Goal: Task Accomplishment & Management: Use online tool/utility

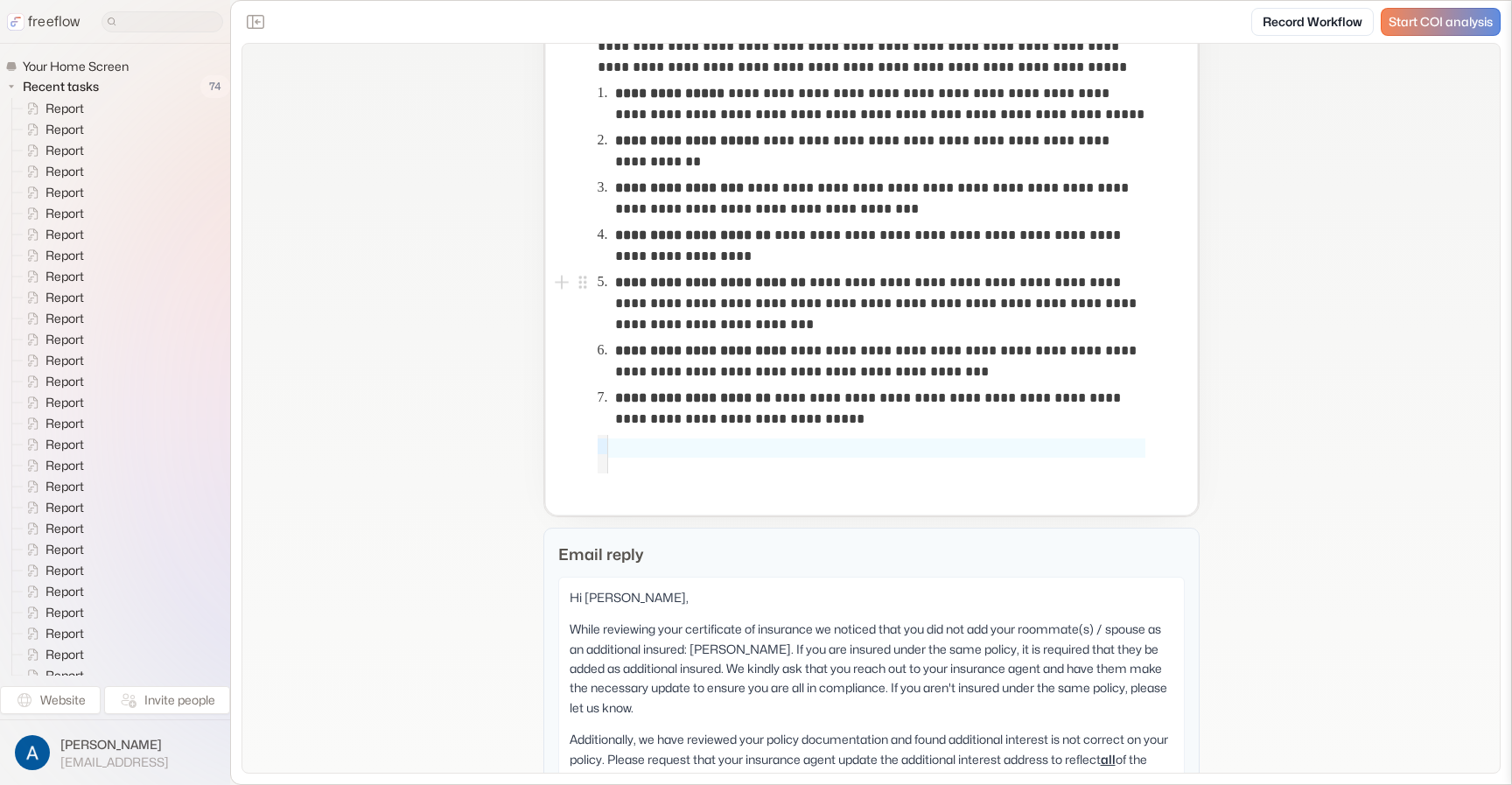
scroll to position [596, 0]
click at [817, 319] on p "**********" at bounding box center [880, 302] width 530 height 63
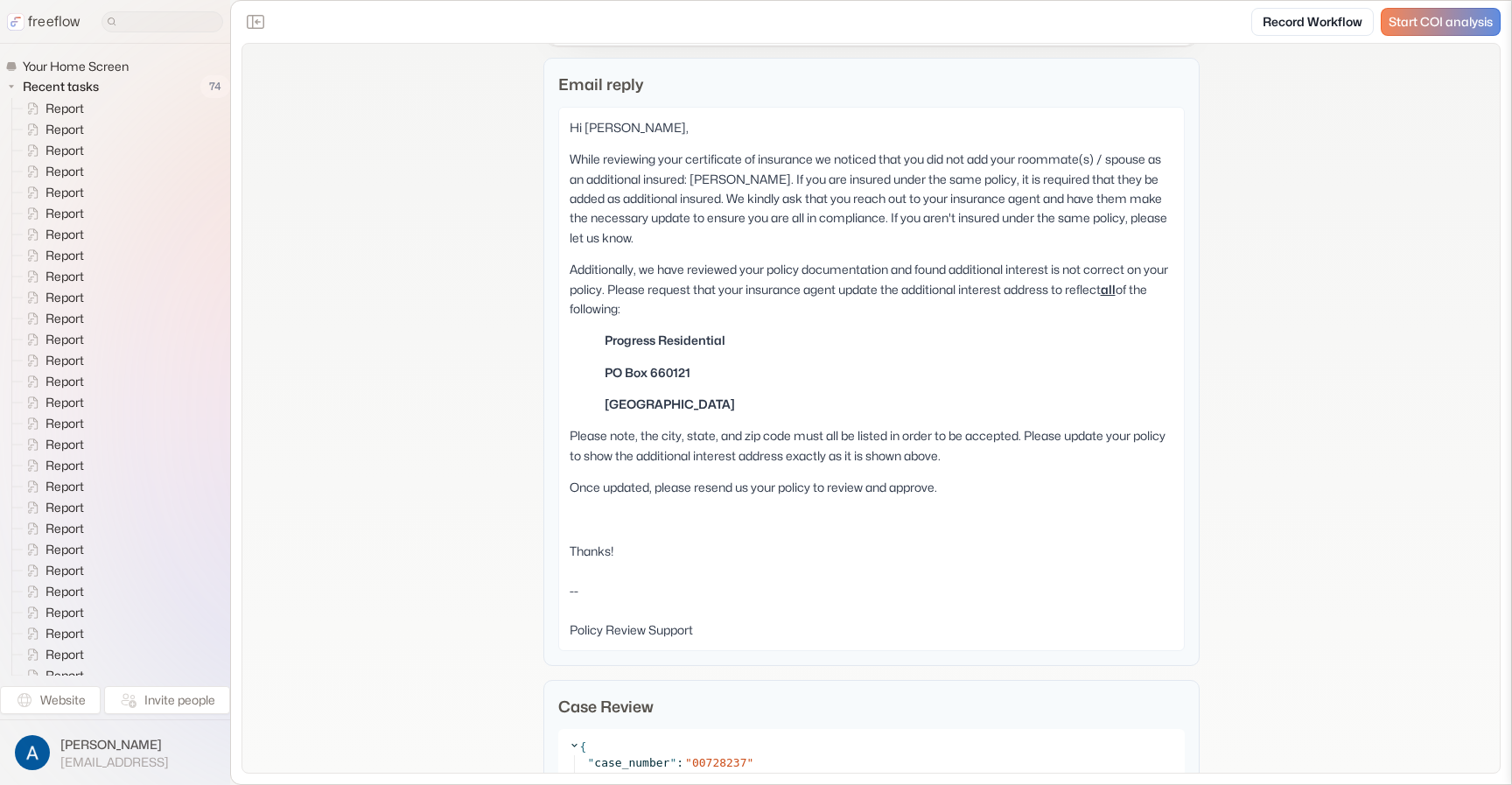
scroll to position [1068, 0]
click at [713, 161] on p "While reviewing your certificate of insurance we noticed that you did not add y…" at bounding box center [872, 196] width 604 height 98
copy p "Kalandra"
click at [783, 168] on p "While reviewing your certificate of insurance we noticed that you did not add y…" at bounding box center [872, 196] width 604 height 98
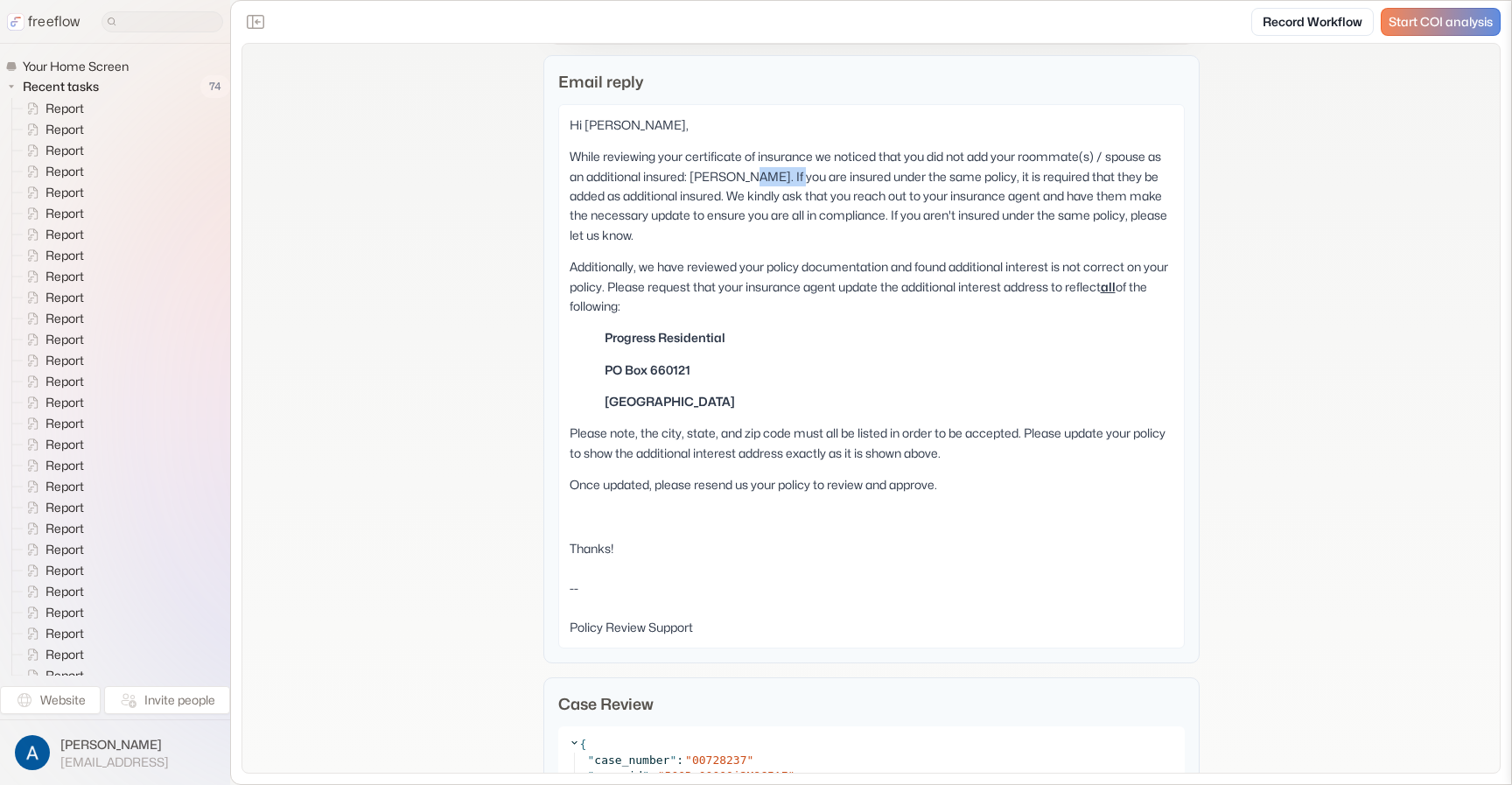
click at [783, 168] on p "While reviewing your certificate of insurance we noticed that you did not add y…" at bounding box center [872, 196] width 604 height 98
copy p "[DEMOGRAPHIC_DATA]"
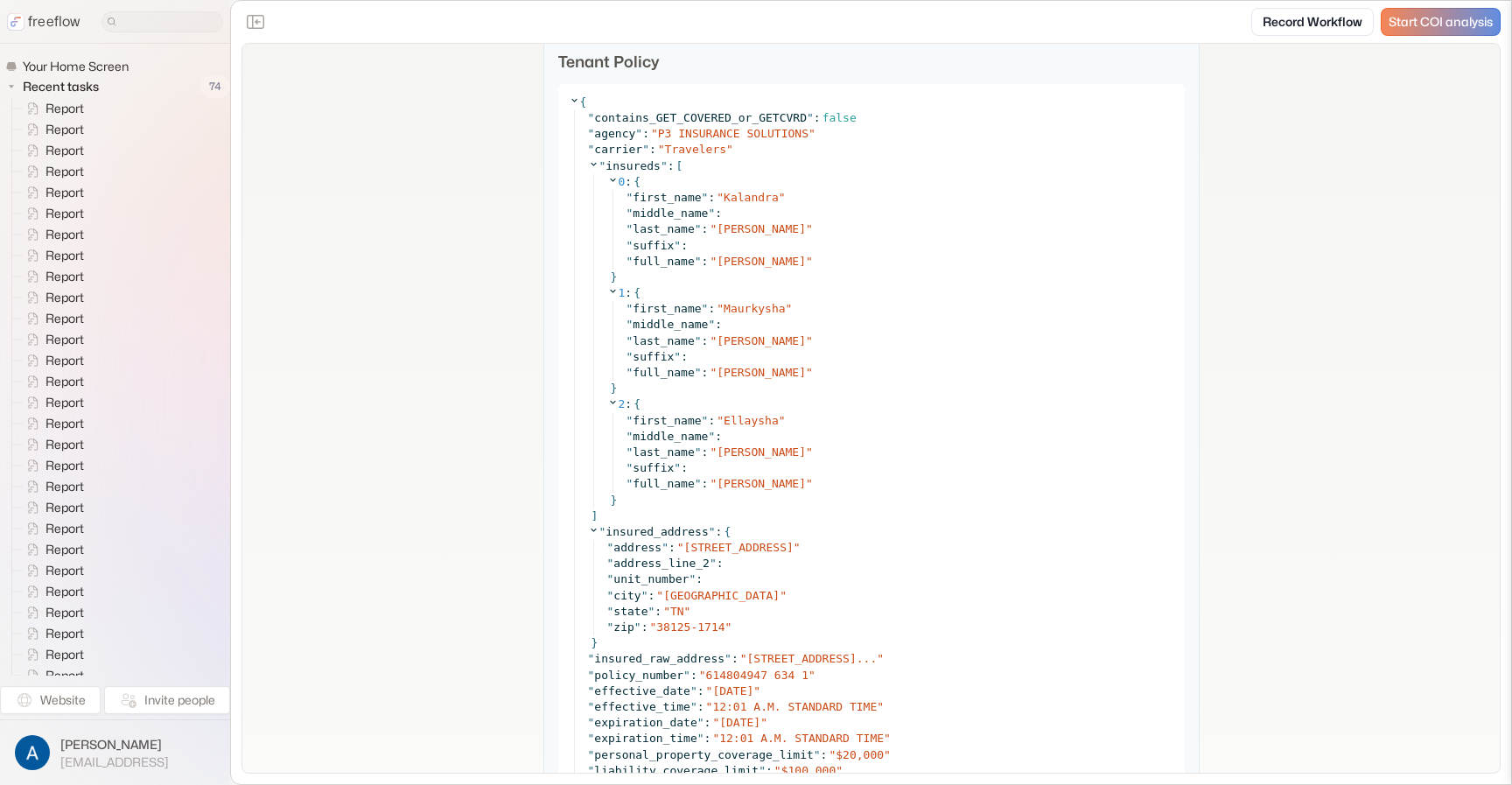
scroll to position [2732, 0]
